Goal: Book appointment/travel/reservation

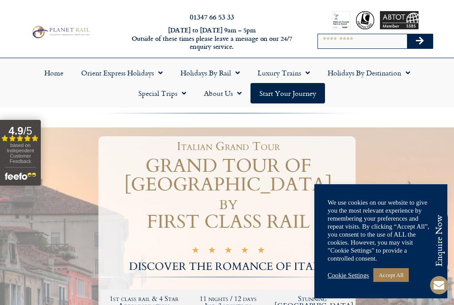
click at [399, 273] on link "Accept All" at bounding box center [391, 275] width 35 height 14
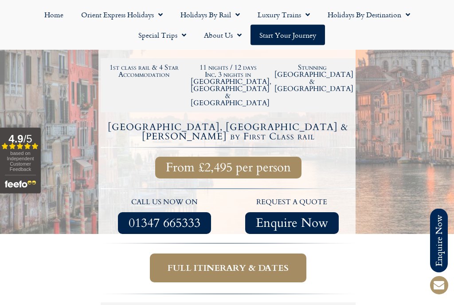
scroll to position [234, 0]
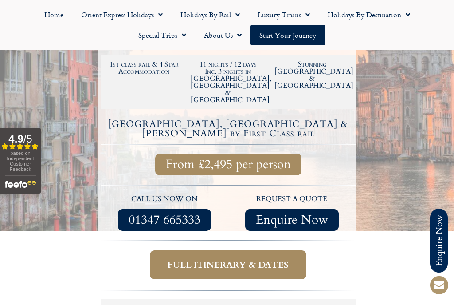
click at [268, 259] on span "Full itinerary & dates" at bounding box center [228, 264] width 121 height 11
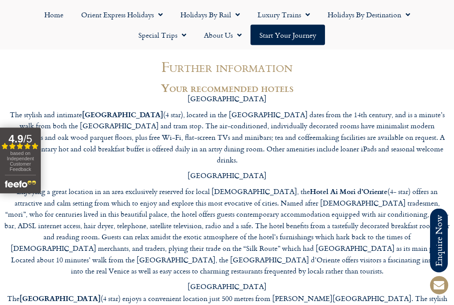
scroll to position [3461, 0]
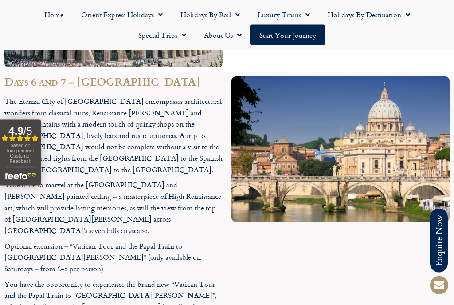
click at [211, 9] on link "Holidays by Rail" at bounding box center [210, 14] width 77 height 20
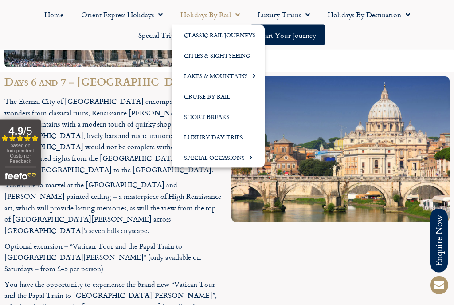
scroll to position [2008, 0]
click at [240, 59] on link "Cities & Sightseeing" at bounding box center [218, 55] width 93 height 20
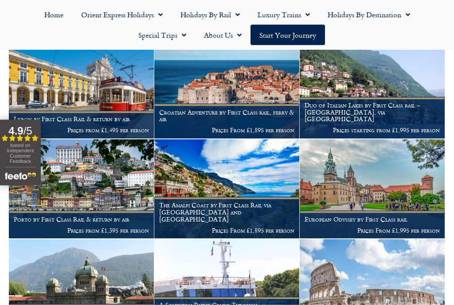
scroll to position [431, 0]
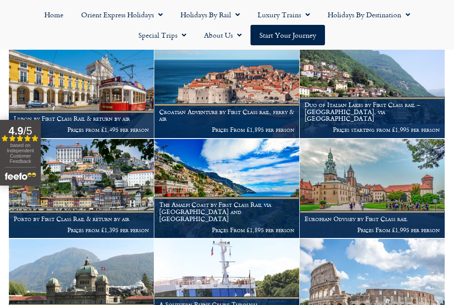
click at [400, 226] on p "Prices From £1,995 per person" at bounding box center [372, 229] width 135 height 7
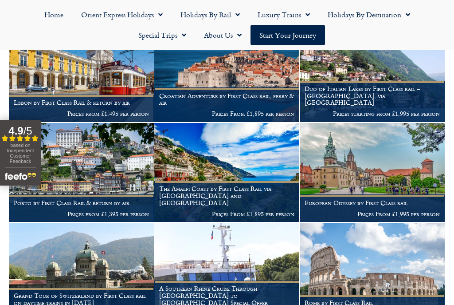
scroll to position [447, 0]
